Goal: Task Accomplishment & Management: Complete application form

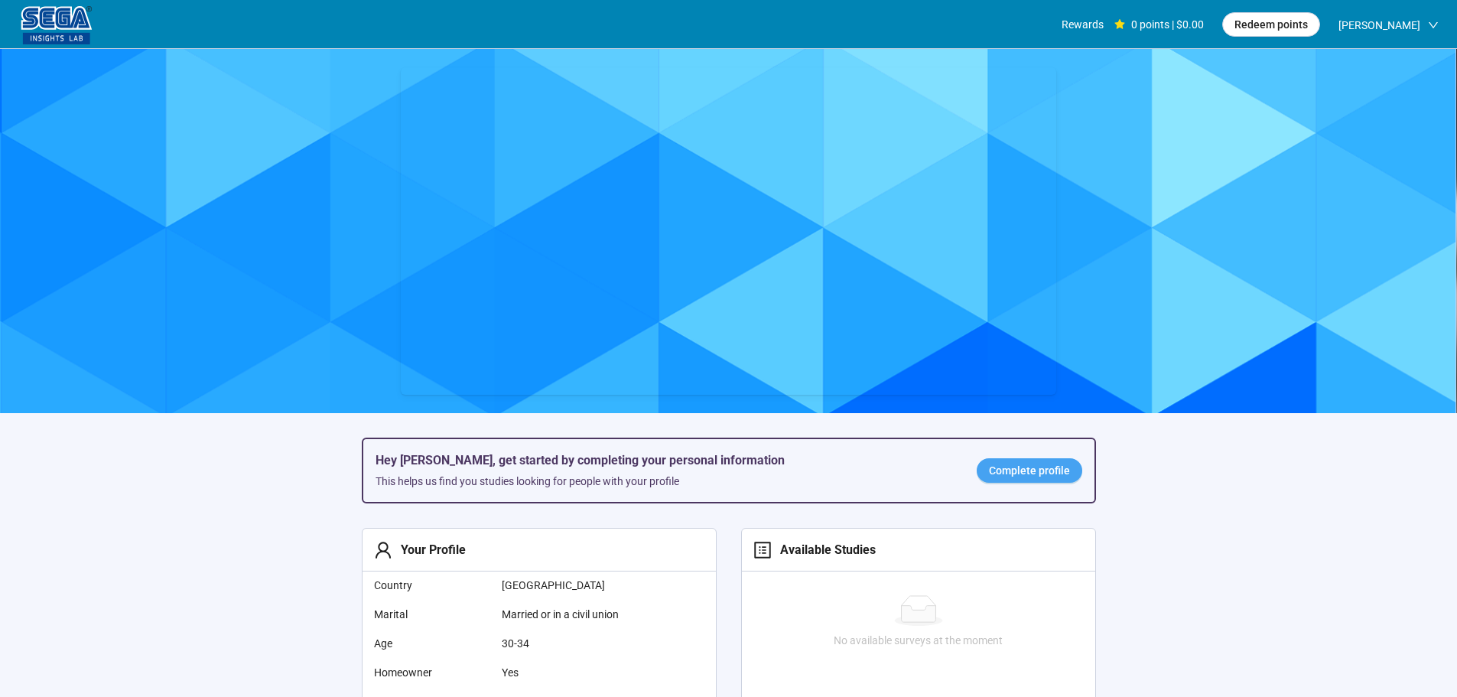
click at [1052, 464] on link "Complete profile" at bounding box center [1029, 470] width 106 height 24
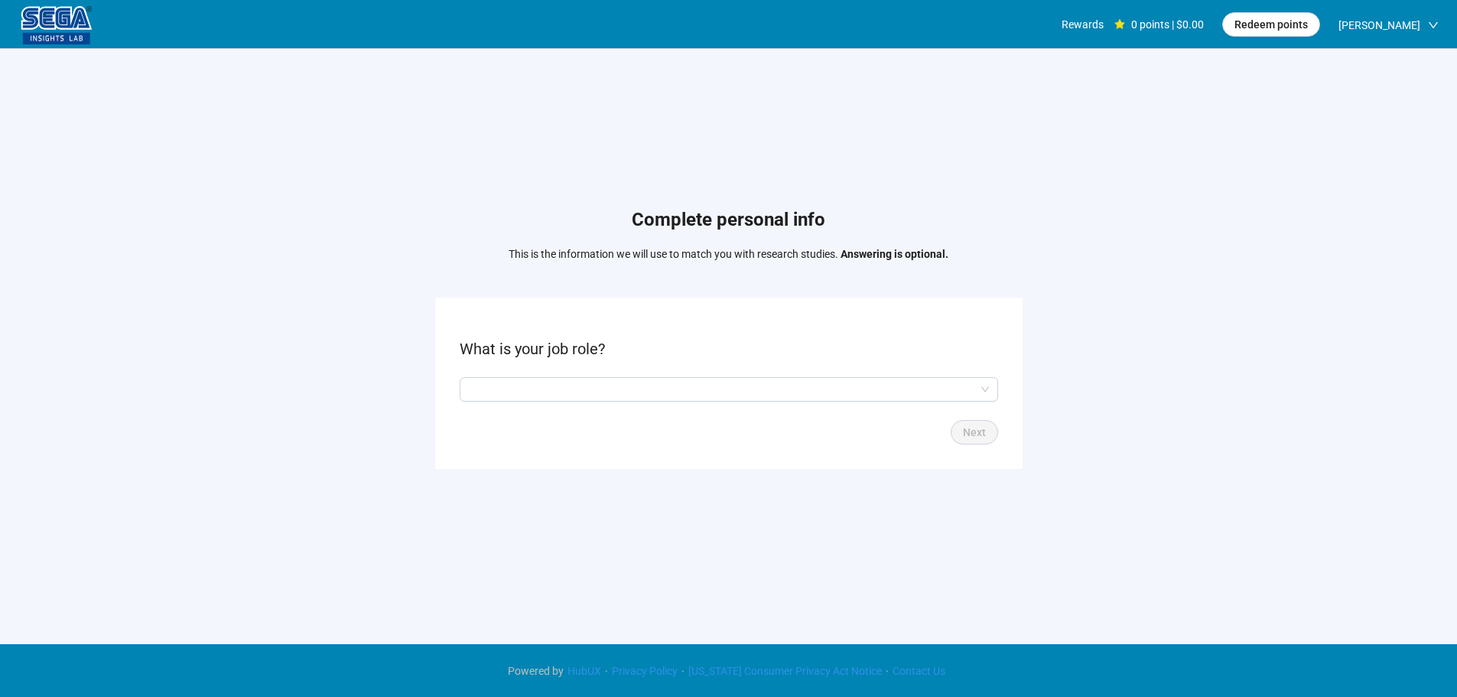
click at [589, 371] on form "What is your job role? Next" at bounding box center [728, 382] width 587 height 171
drag, startPoint x: 582, startPoint y: 388, endPoint x: 573, endPoint y: 400, distance: 14.7
click at [581, 388] on input "search" at bounding box center [729, 389] width 520 height 23
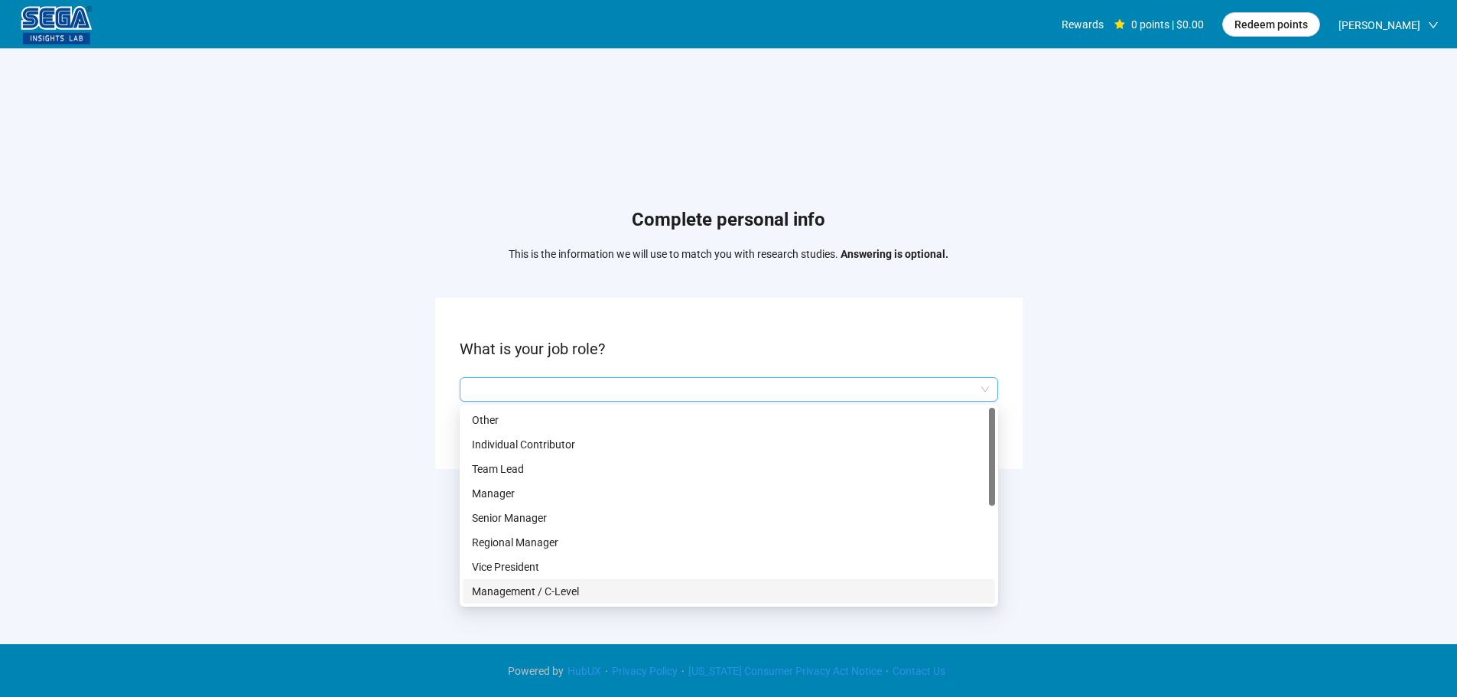
click at [550, 584] on p "Management / C-Level" at bounding box center [729, 591] width 514 height 17
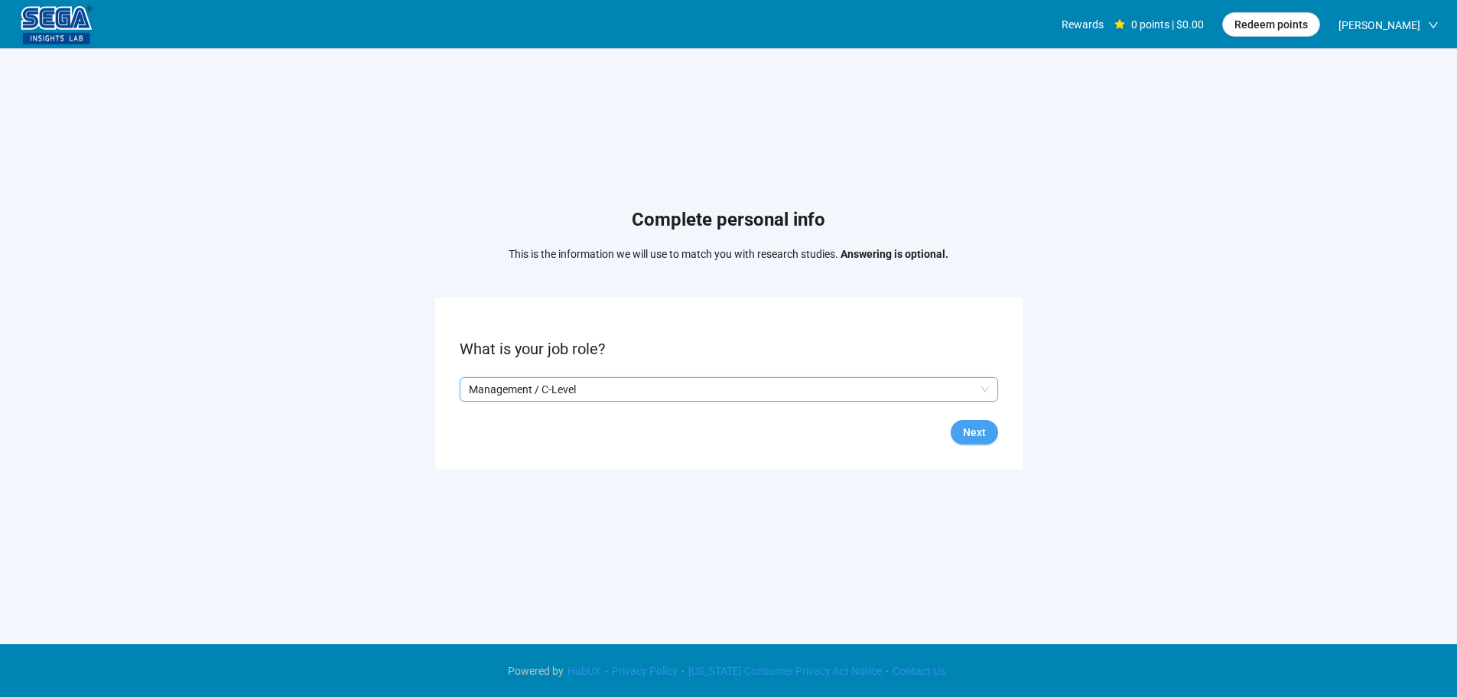
click at [977, 437] on span "Next" at bounding box center [974, 432] width 23 height 17
click at [527, 382] on input "search" at bounding box center [729, 389] width 520 height 23
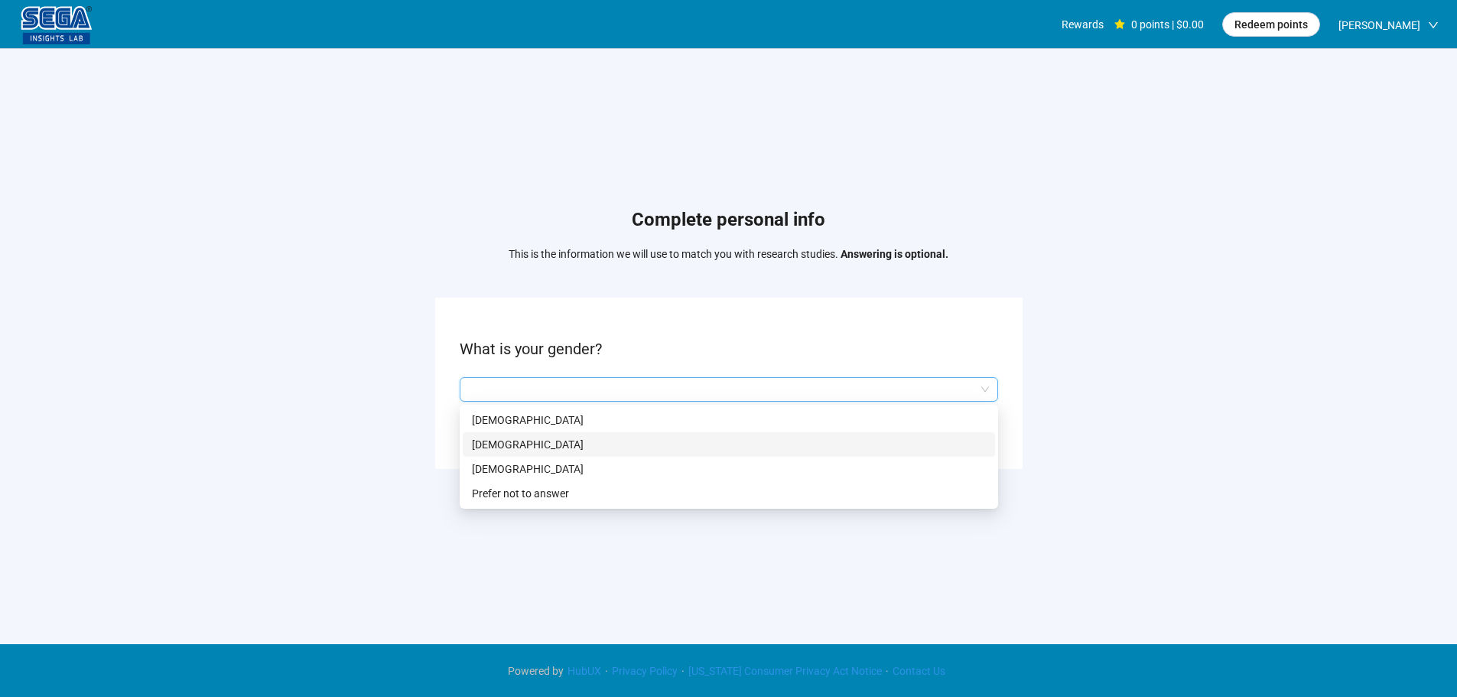
click at [528, 440] on p "[DEMOGRAPHIC_DATA]" at bounding box center [729, 444] width 514 height 17
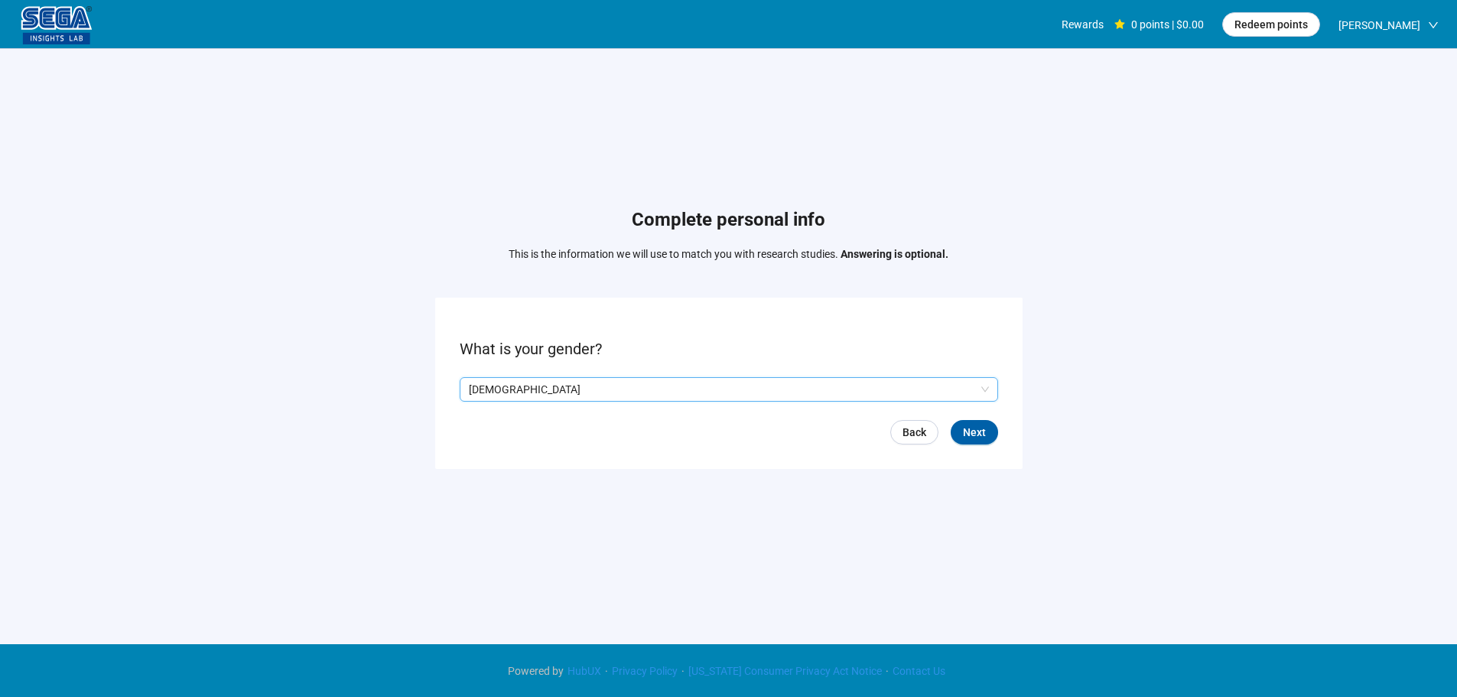
click at [966, 444] on form "What is your gender? Q2hhcmFjdGVyaXN0aWNBbnN3ZXJOb2RlOmNlYmMwM2VmLTBlZWEtNGI0NS…" at bounding box center [728, 382] width 587 height 171
click at [987, 426] on button "Next" at bounding box center [973, 432] width 47 height 24
click at [476, 382] on input at bounding box center [493, 389] width 67 height 23
type input "**"
click at [980, 431] on span "Next" at bounding box center [974, 432] width 23 height 17
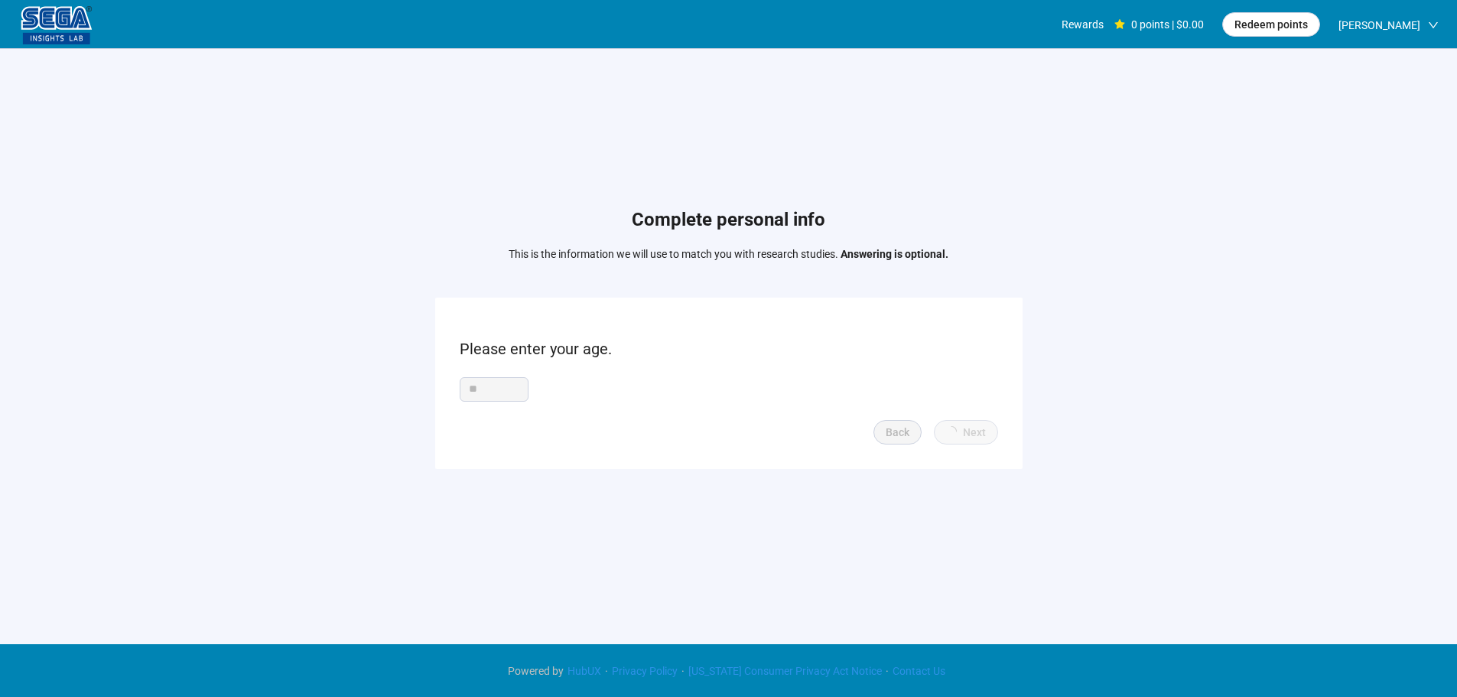
scroll to position [1, 0]
click at [534, 382] on input "search" at bounding box center [729, 389] width 520 height 23
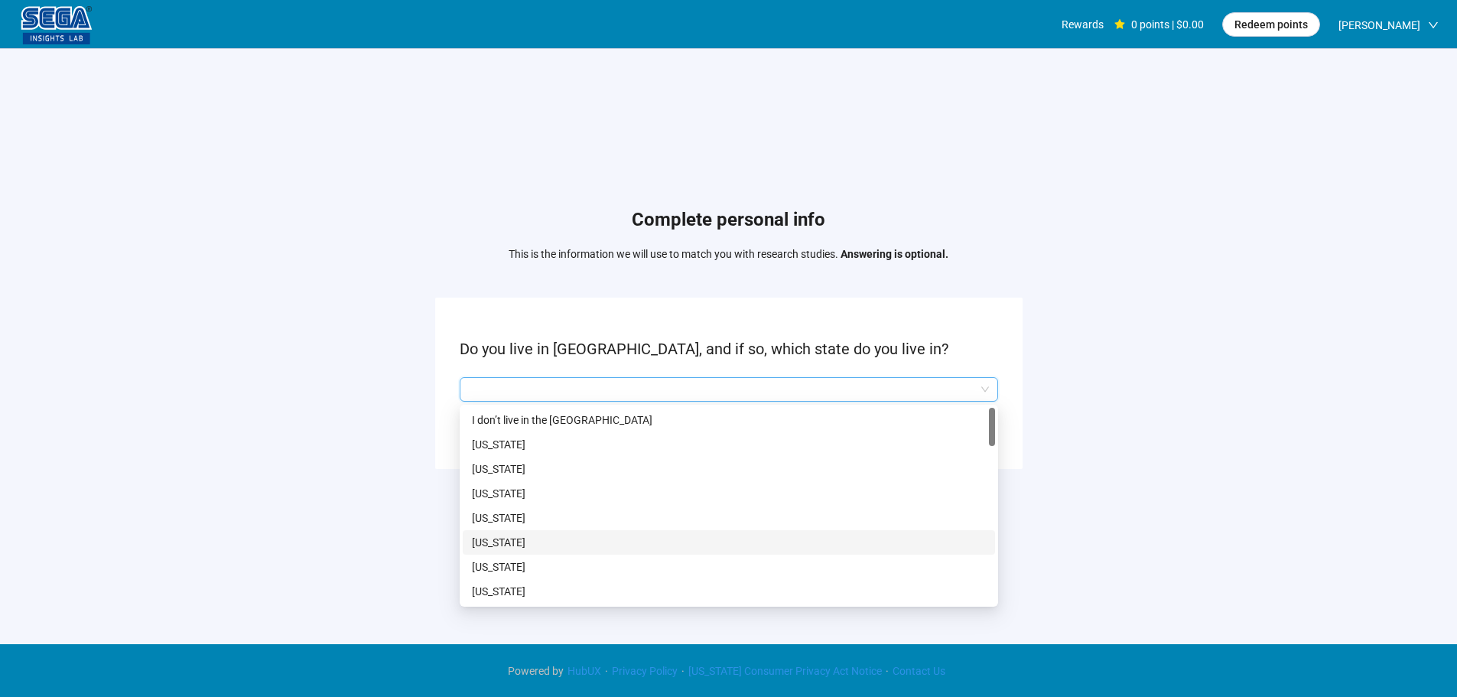
click at [518, 541] on p "[US_STATE]" at bounding box center [729, 542] width 514 height 17
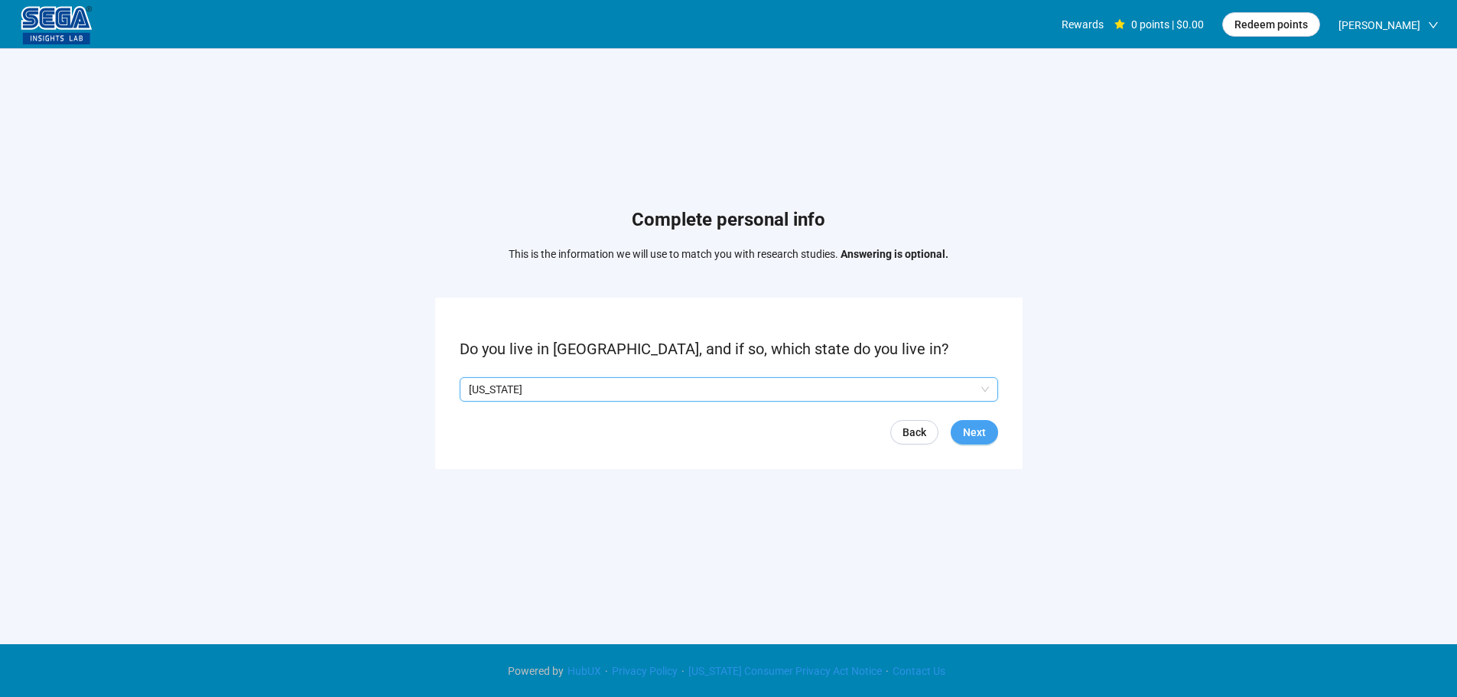
click at [975, 437] on span "Next" at bounding box center [974, 432] width 23 height 17
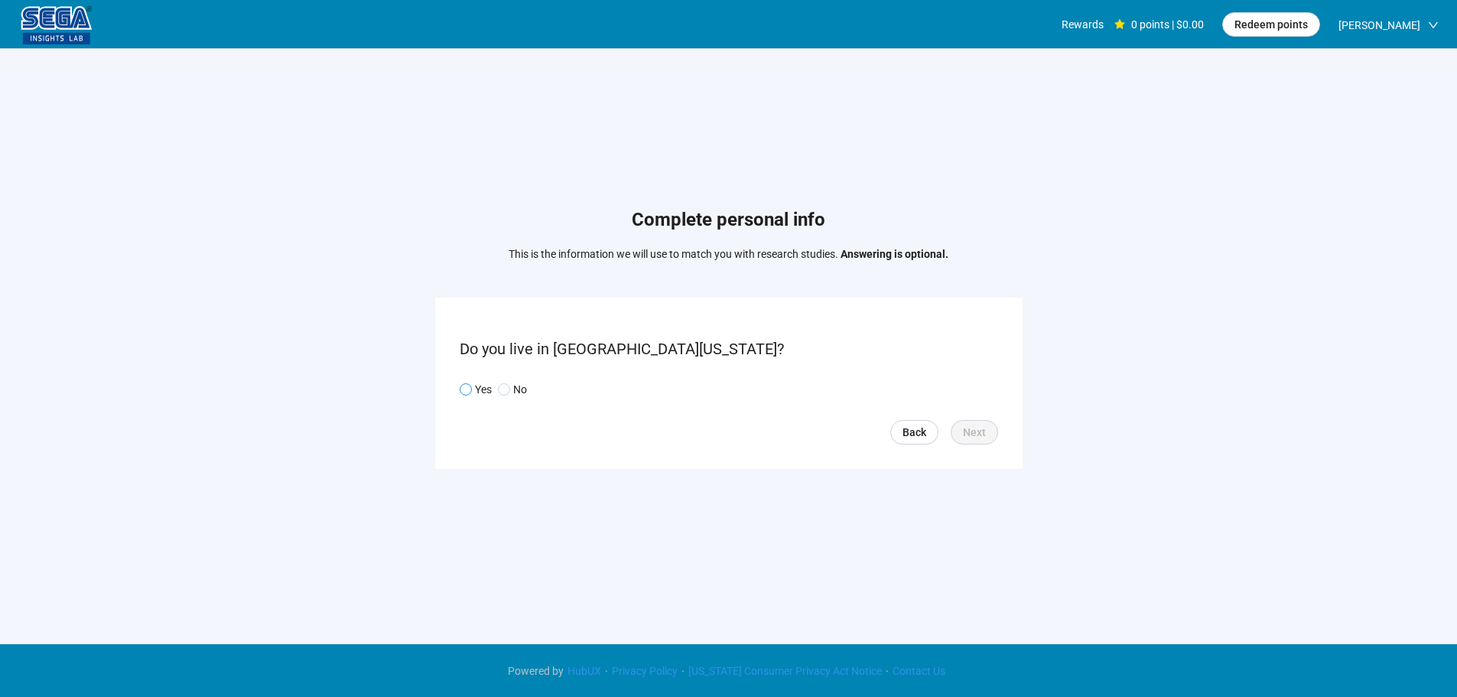
click at [479, 382] on p "Yes" at bounding box center [483, 389] width 17 height 17
click at [518, 387] on p "No" at bounding box center [520, 389] width 14 height 17
drag, startPoint x: 447, startPoint y: 383, endPoint x: 460, endPoint y: 382, distance: 13.1
click at [456, 383] on form "Do you live in [GEOGRAPHIC_DATA][US_STATE]? Yes No Back Next" at bounding box center [728, 382] width 587 height 171
drag, startPoint x: 478, startPoint y: 389, endPoint x: 491, endPoint y: 404, distance: 19.5
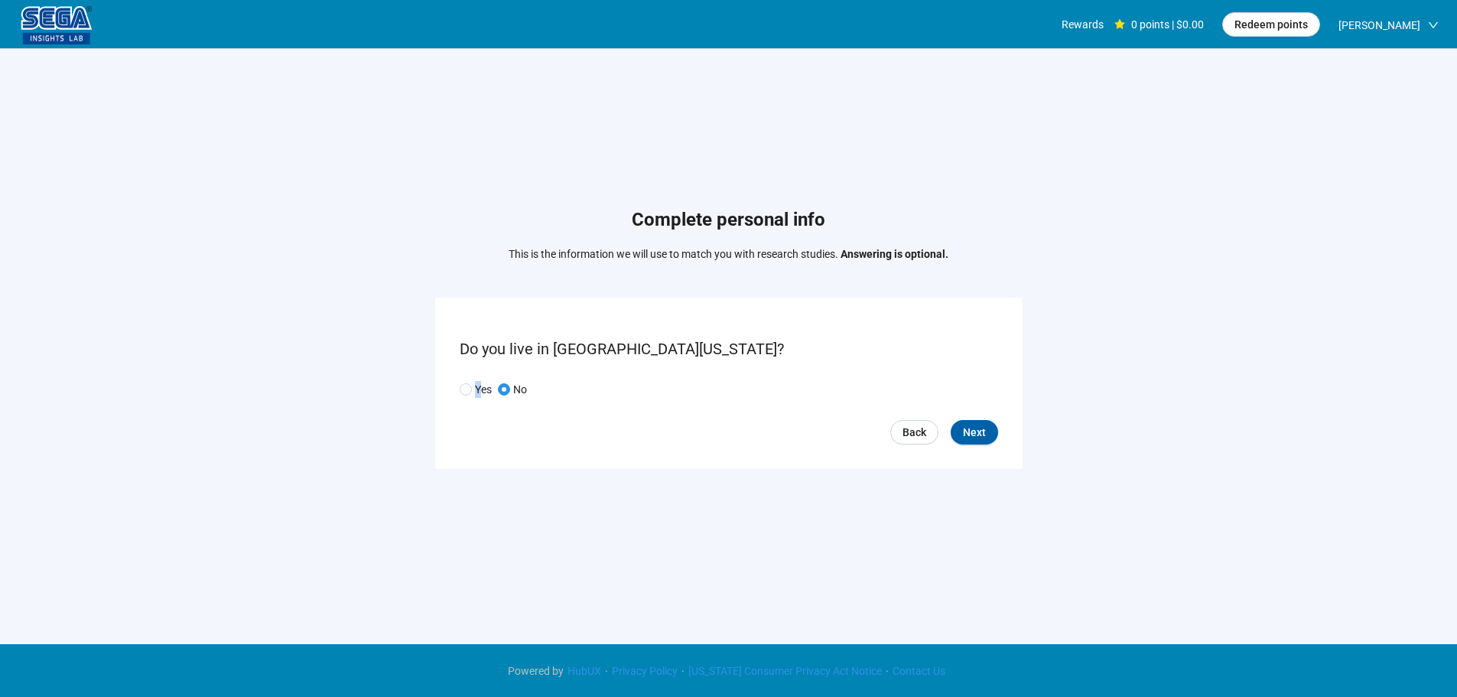
click at [480, 389] on p "Yes" at bounding box center [483, 389] width 17 height 17
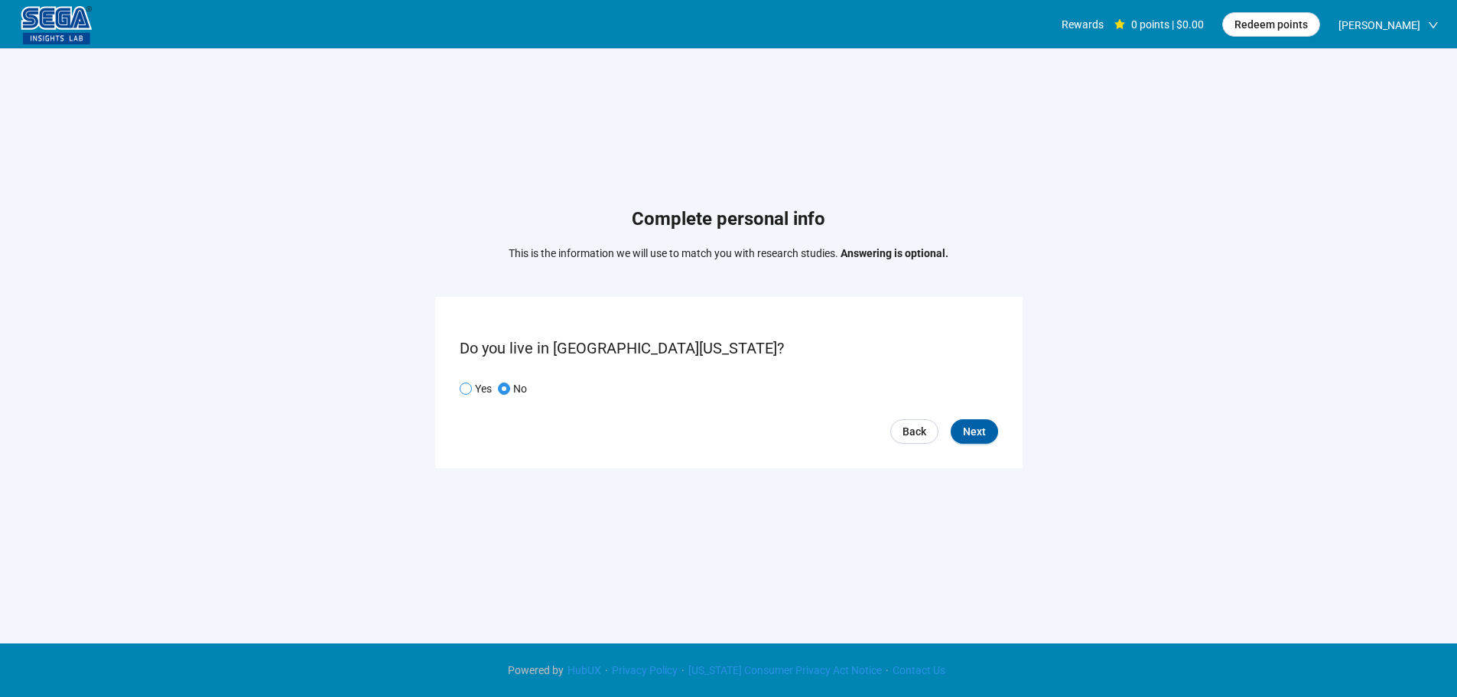
click at [488, 385] on p "Yes" at bounding box center [483, 388] width 17 height 17
click at [973, 427] on span "Next" at bounding box center [974, 431] width 23 height 17
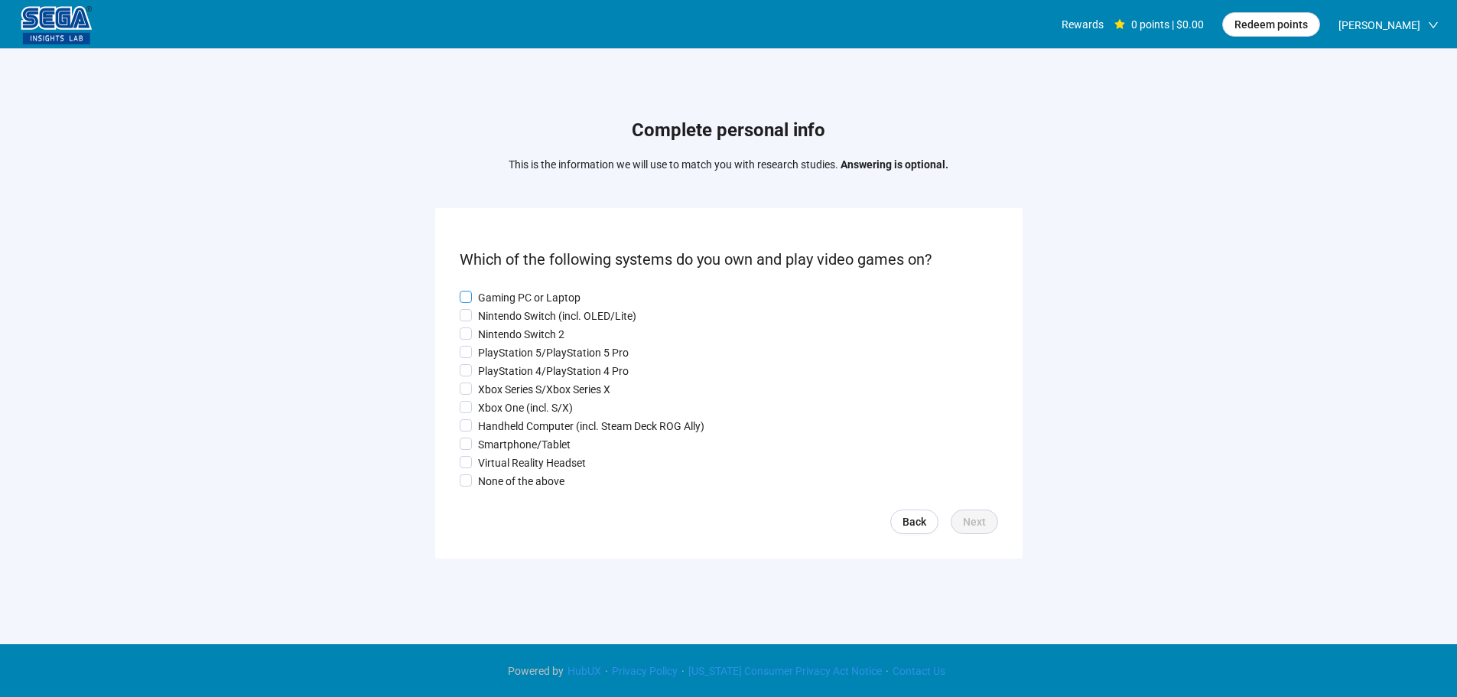
click at [510, 291] on p "Gaming PC or Laptop" at bounding box center [529, 297] width 102 height 17
drag, startPoint x: 502, startPoint y: 330, endPoint x: 499, endPoint y: 354, distance: 24.7
click at [502, 330] on p "Nintendo Switch 2" at bounding box center [521, 334] width 86 height 17
click at [499, 358] on p "PlayStation 5/PlayStation 5 Pro" at bounding box center [553, 352] width 151 height 17
click at [498, 382] on p "Xbox Series S/Xbox Series X" at bounding box center [544, 389] width 132 height 17
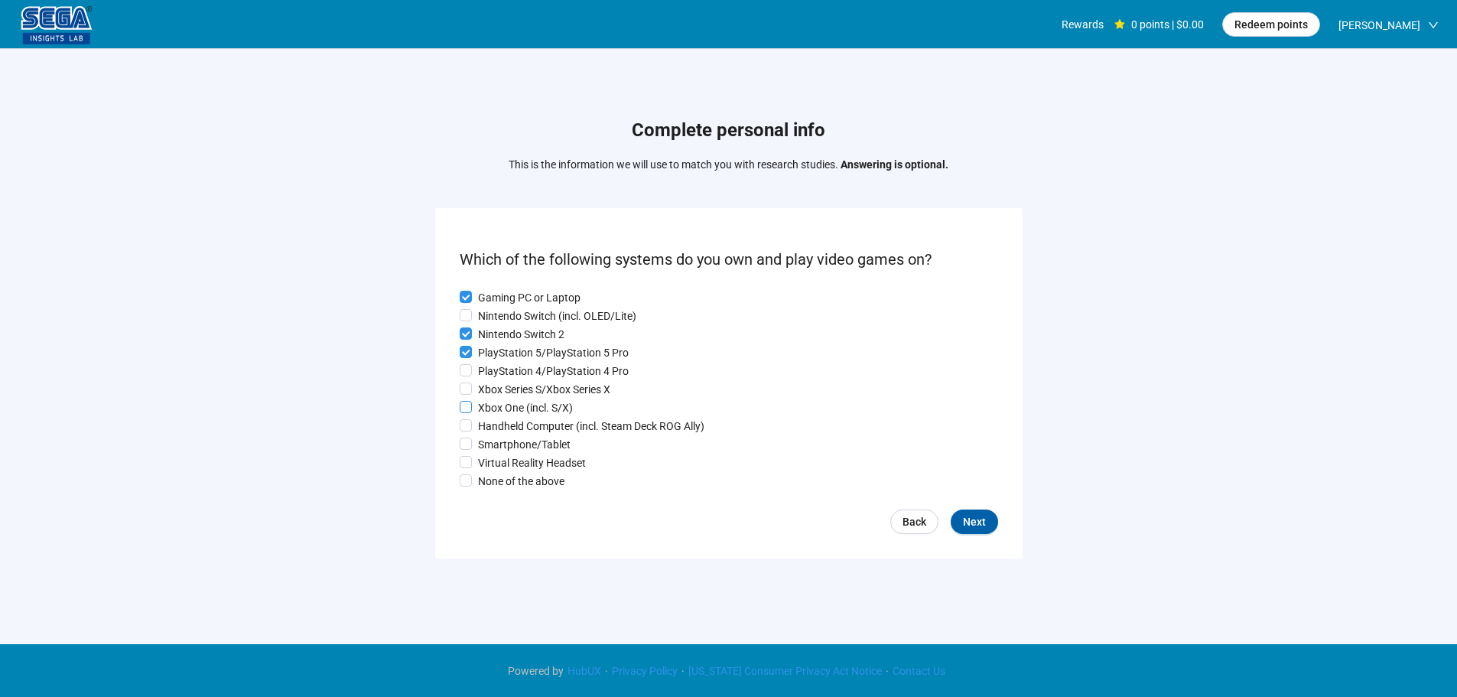
drag, startPoint x: 501, startPoint y: 404, endPoint x: 503, endPoint y: 430, distance: 26.1
click at [502, 404] on p "Xbox One (incl. S/X)" at bounding box center [525, 407] width 95 height 17
click at [504, 431] on p "Handheld Computer (incl. Steam Deck ROG Ally)" at bounding box center [591, 425] width 226 height 17
click at [503, 459] on p "Virtual Reality Headset" at bounding box center [532, 462] width 108 height 17
click at [964, 520] on button "Next" at bounding box center [973, 521] width 47 height 24
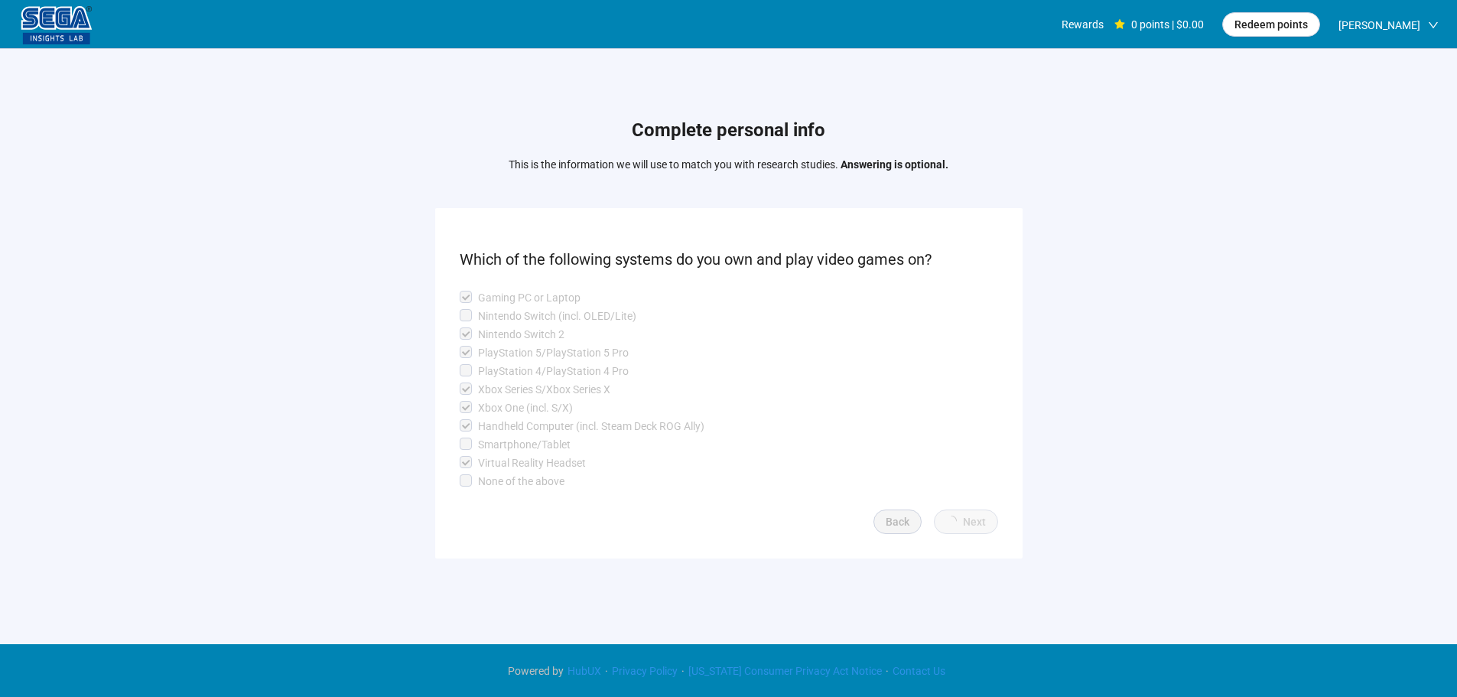
scroll to position [1, 0]
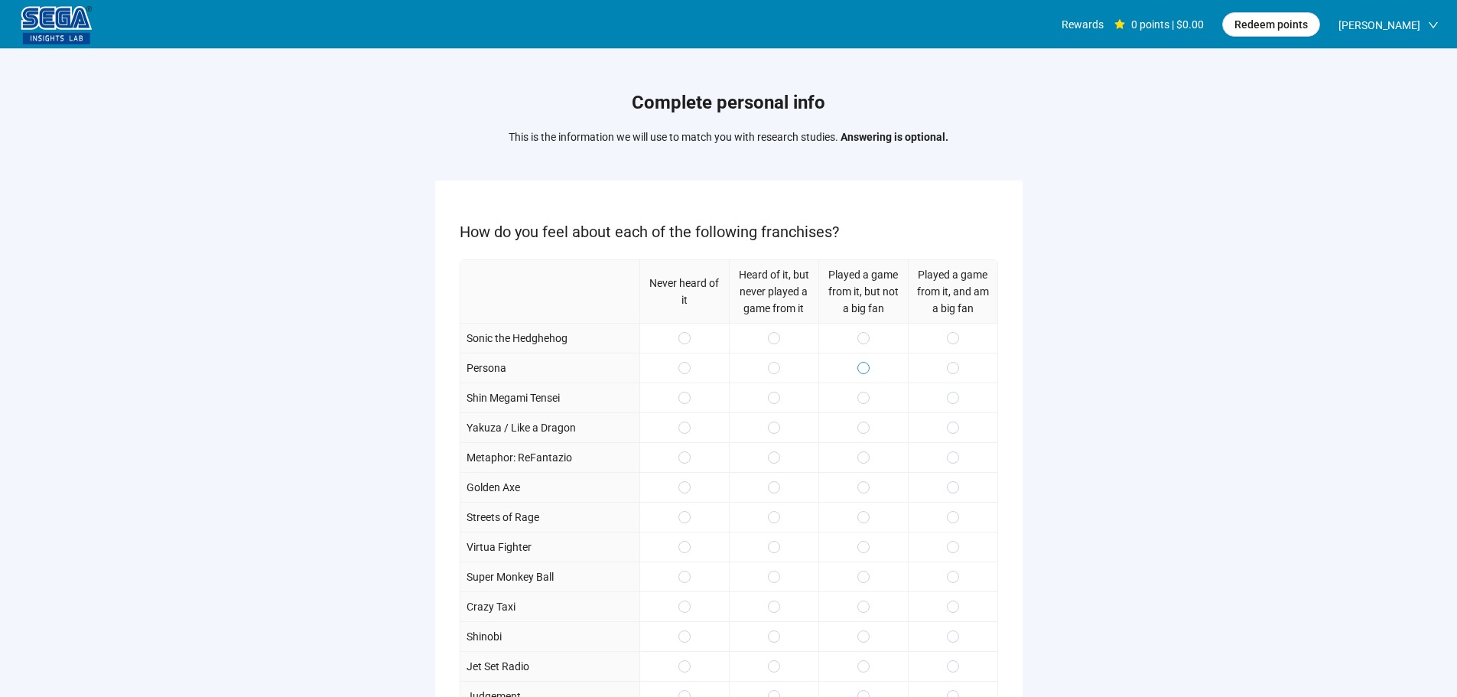
drag, startPoint x: 869, startPoint y: 343, endPoint x: 859, endPoint y: 375, distance: 33.9
click at [869, 342] on div at bounding box center [862, 338] width 89 height 30
drag, startPoint x: 859, startPoint y: 375, endPoint x: 869, endPoint y: 396, distance: 23.9
click at [858, 375] on label at bounding box center [863, 367] width 12 height 17
click at [868, 403] on span at bounding box center [863, 397] width 12 height 12
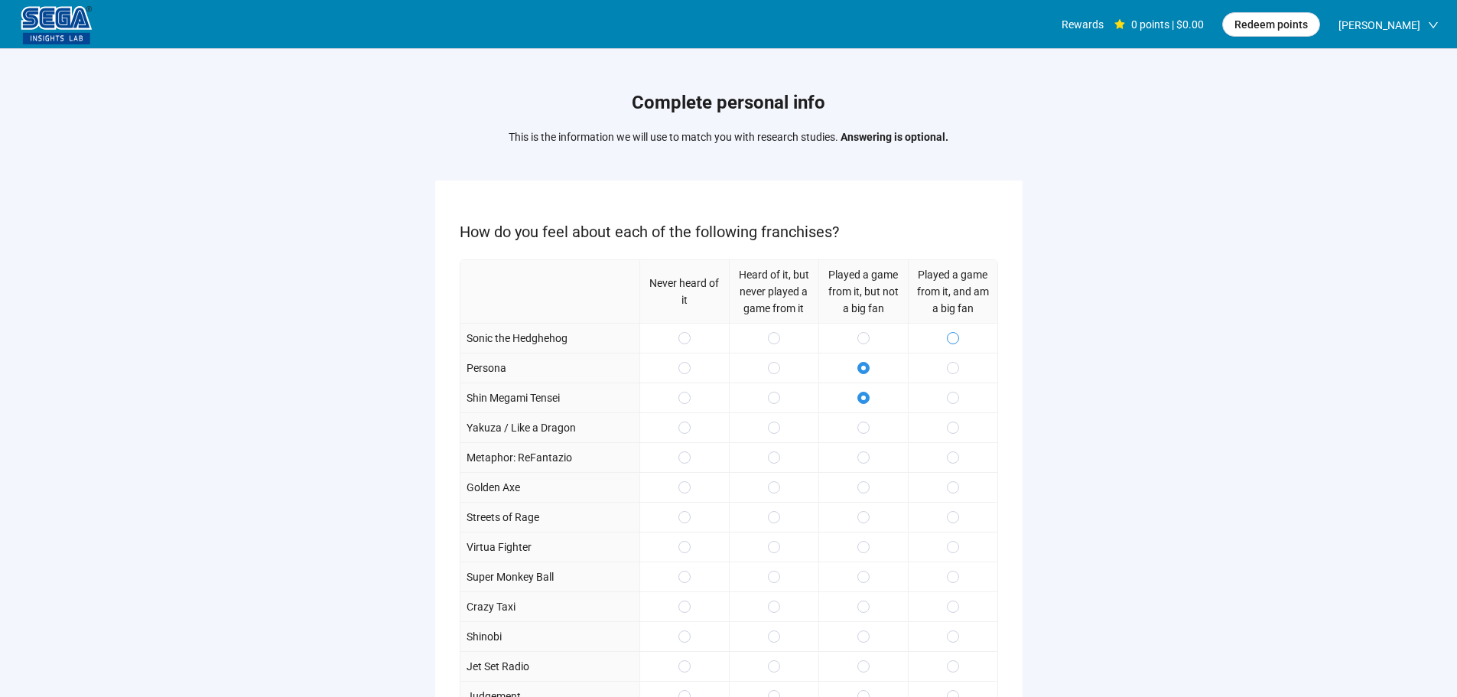
click at [949, 342] on span at bounding box center [953, 338] width 12 height 12
click at [957, 421] on span at bounding box center [953, 427] width 12 height 12
drag, startPoint x: 953, startPoint y: 470, endPoint x: 950, endPoint y: 496, distance: 26.1
click at [953, 471] on div at bounding box center [952, 457] width 89 height 30
click at [950, 496] on div at bounding box center [952, 487] width 89 height 30
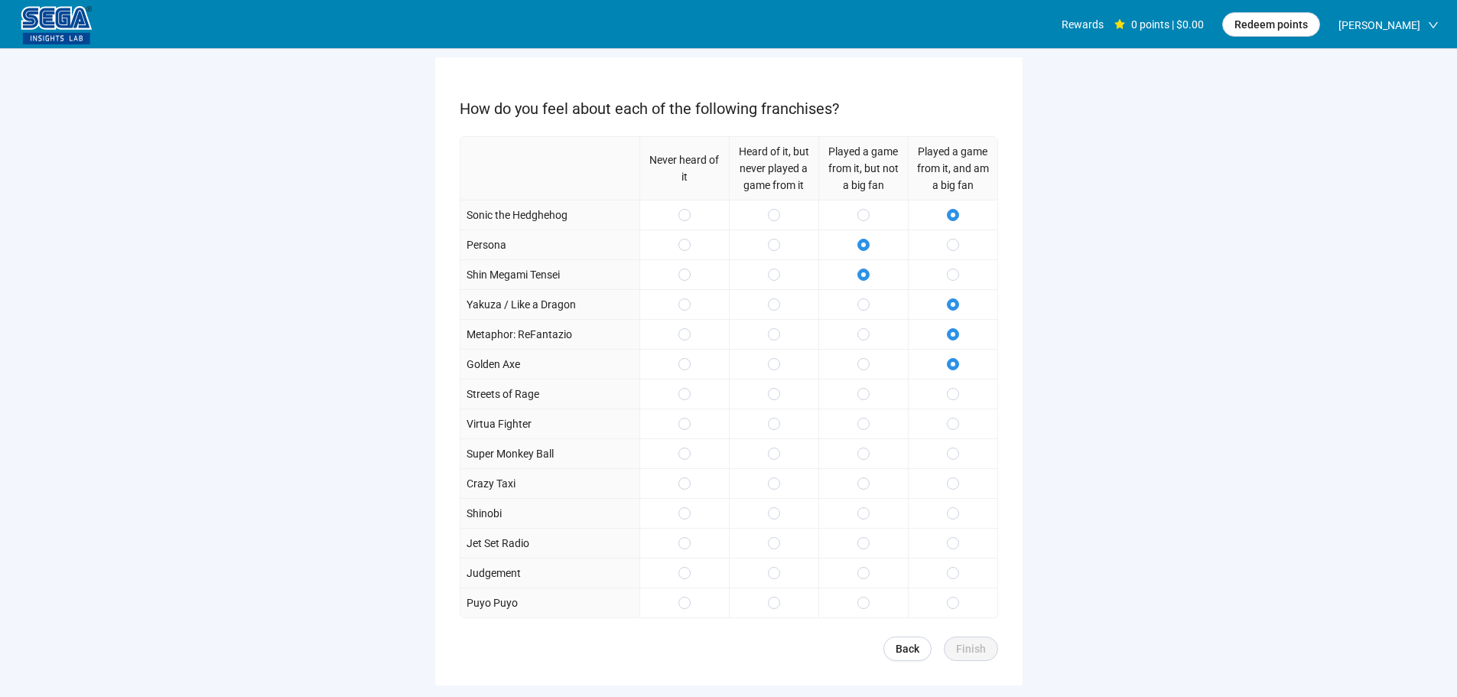
scroll to position [223, 0]
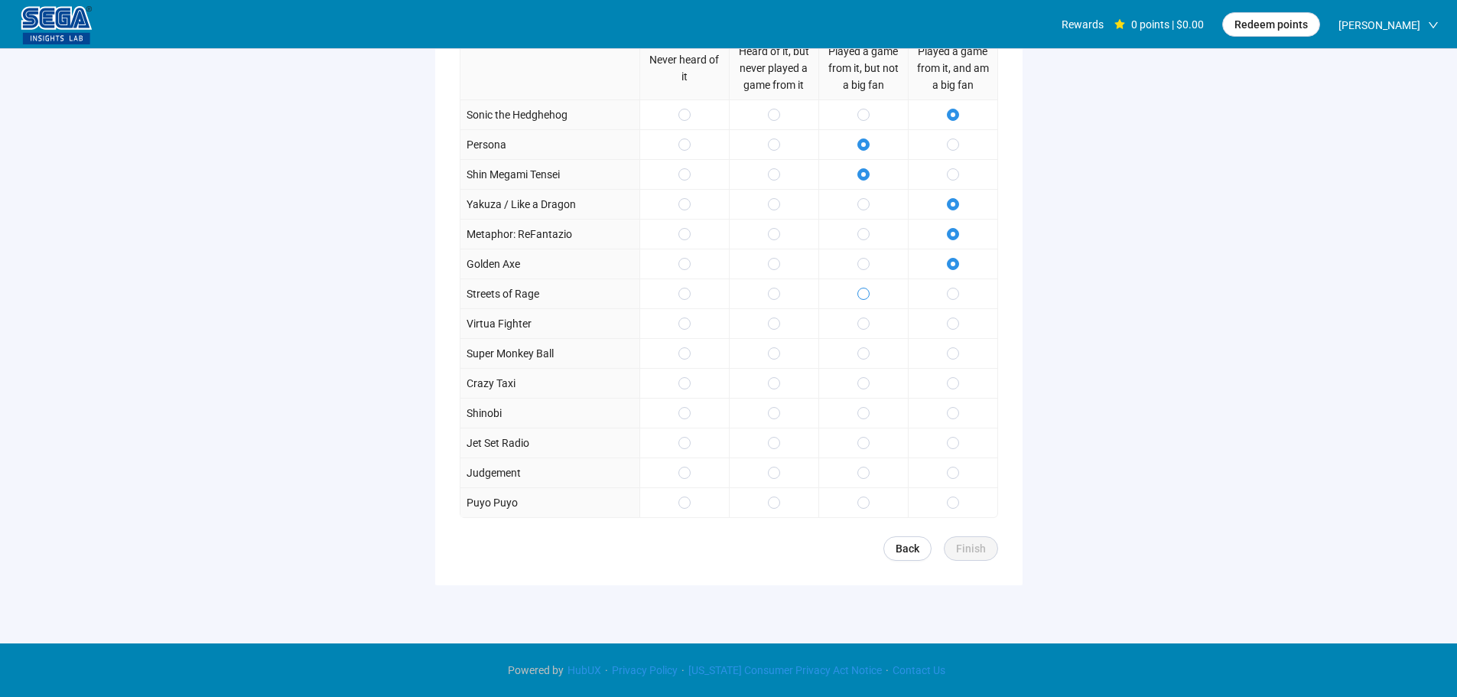
click at [858, 294] on span at bounding box center [863, 293] width 12 height 12
click at [855, 317] on div at bounding box center [862, 323] width 89 height 30
drag, startPoint x: 856, startPoint y: 345, endPoint x: 857, endPoint y: 357, distance: 12.3
click at [857, 346] on label at bounding box center [863, 353] width 12 height 17
click at [857, 358] on span at bounding box center [863, 353] width 12 height 12
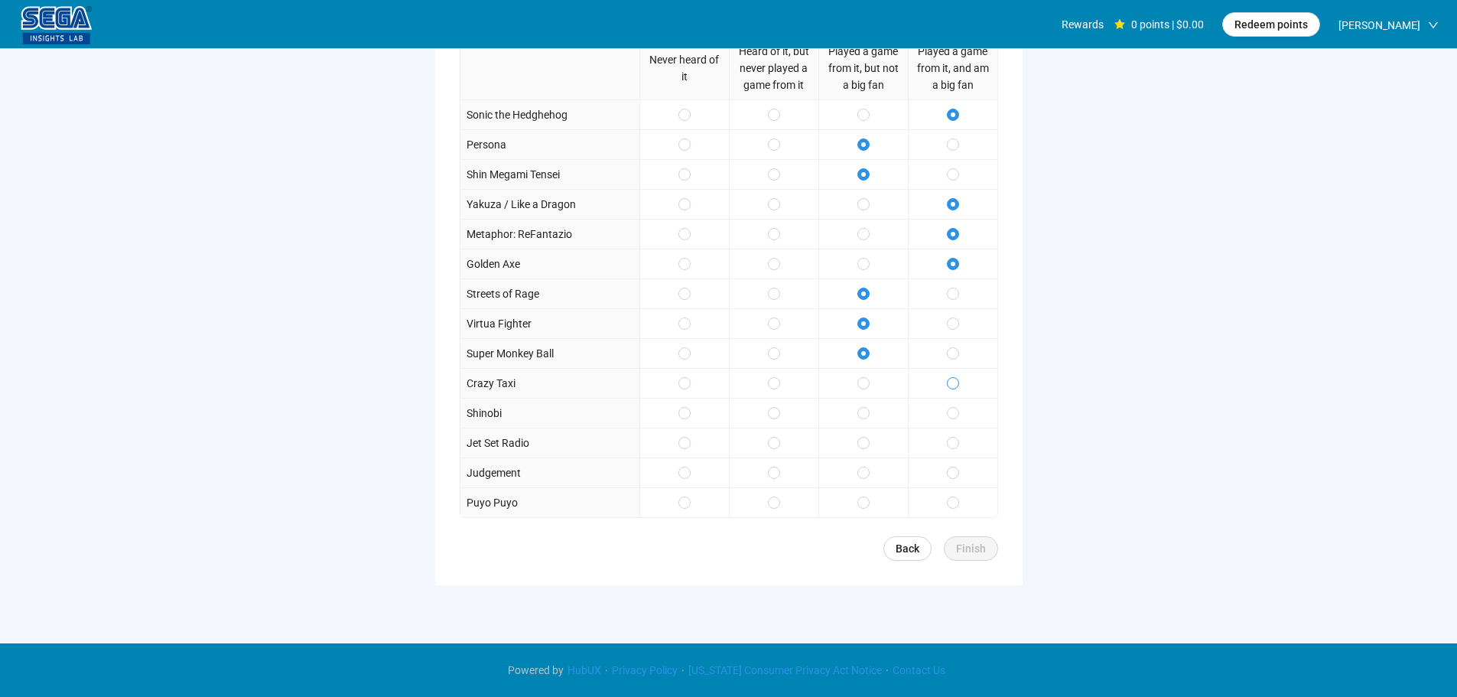
click at [948, 386] on span at bounding box center [953, 383] width 12 height 12
click at [947, 417] on span at bounding box center [953, 413] width 12 height 12
click at [946, 446] on div at bounding box center [952, 442] width 89 height 30
click at [864, 465] on label at bounding box center [863, 472] width 12 height 17
click at [870, 436] on div at bounding box center [862, 442] width 89 height 30
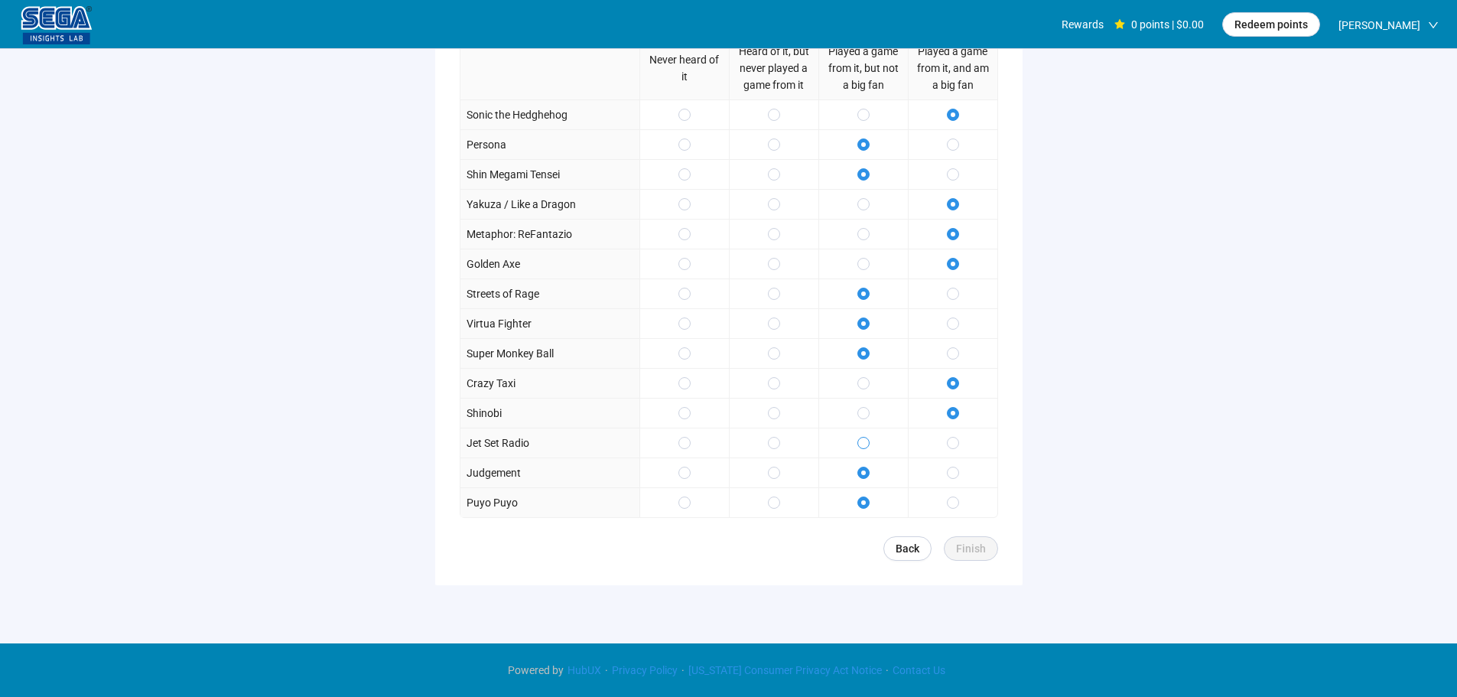
click at [868, 445] on span at bounding box center [863, 443] width 12 height 12
click at [963, 543] on span "Finish" at bounding box center [971, 548] width 30 height 17
